Goal: Transaction & Acquisition: Obtain resource

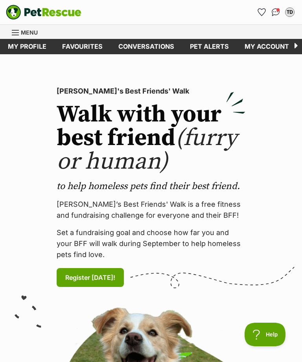
click at [264, 8] on link "Favourites" at bounding box center [261, 12] width 13 height 13
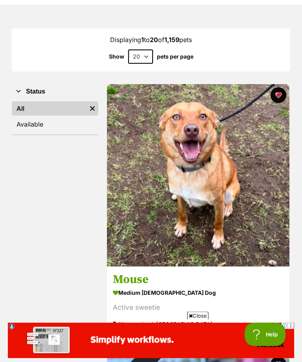
scroll to position [89, 0]
click at [201, 320] on span "Close" at bounding box center [197, 316] width 21 height 8
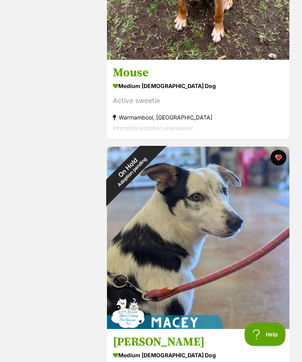
scroll to position [0, 0]
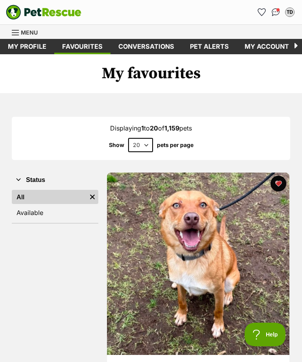
click at [26, 213] on link "Available" at bounding box center [55, 213] width 87 height 14
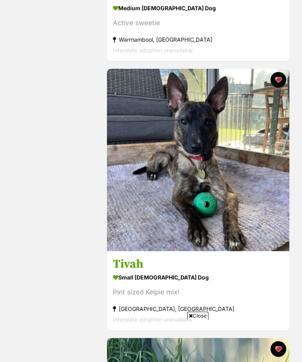
click at [199, 320] on span "Close" at bounding box center [197, 316] width 21 height 8
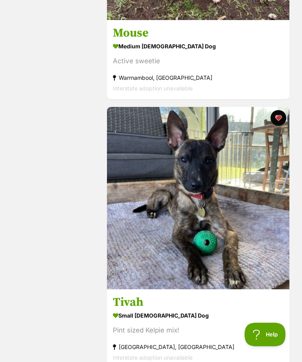
scroll to position [336, 0]
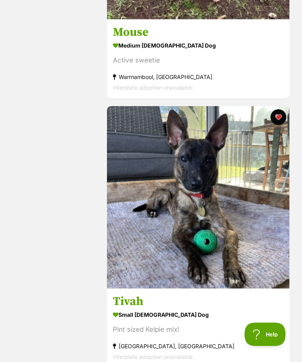
click at [262, 217] on img at bounding box center [198, 198] width 183 height 183
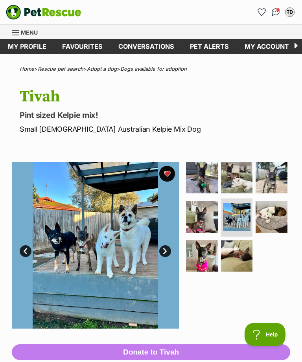
click at [244, 177] on img at bounding box center [237, 178] width 32 height 32
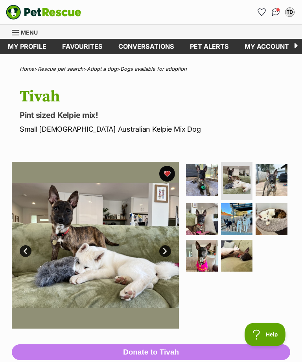
click at [251, 218] on img at bounding box center [237, 219] width 32 height 32
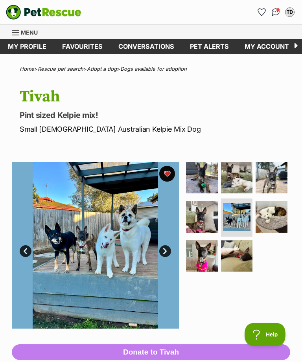
click at [252, 174] on img at bounding box center [237, 178] width 32 height 32
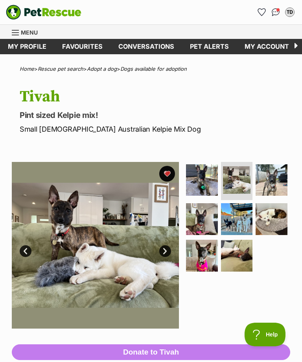
click at [24, 31] on span "Menu" at bounding box center [29, 32] width 17 height 7
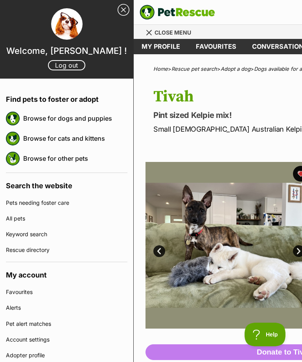
click at [28, 120] on link "Browse for dogs and puppies" at bounding box center [75, 118] width 104 height 17
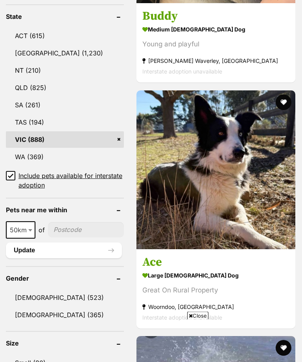
scroll to position [550, 0]
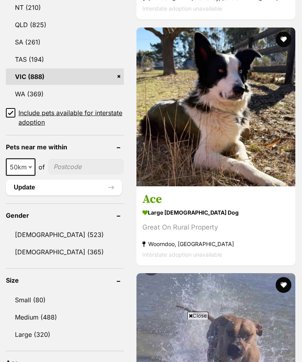
click at [29, 251] on link "[DEMOGRAPHIC_DATA] (365)" at bounding box center [65, 252] width 118 height 17
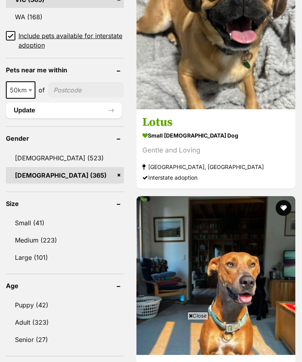
scroll to position [675, 0]
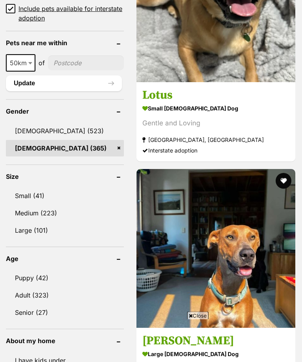
click at [264, 83] on img at bounding box center [216, 3] width 159 height 159
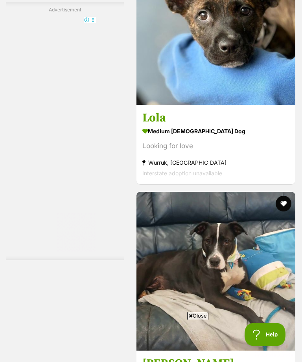
scroll to position [4653, 0]
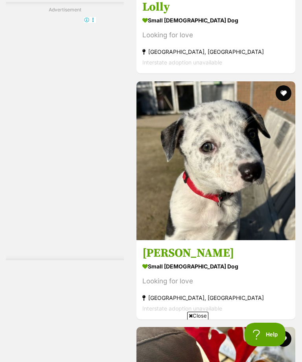
click at [146, 15] on h3 "Lolly" at bounding box center [215, 7] width 147 height 15
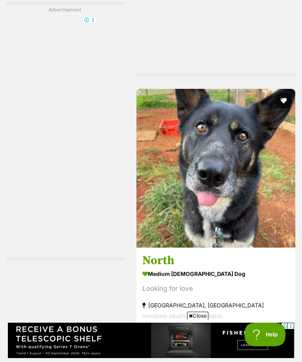
scroll to position [5413, 0]
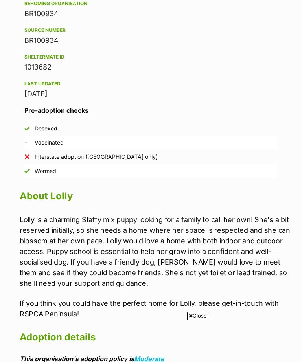
scroll to position [593, 0]
